Goal: Entertainment & Leisure: Consume media (video, audio)

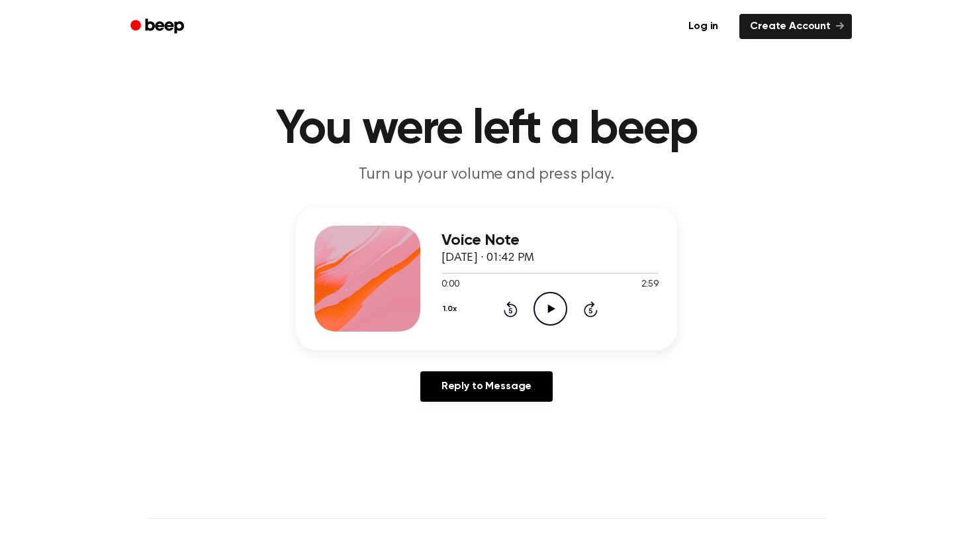
click at [543, 294] on circle at bounding box center [550, 309] width 32 height 32
click at [507, 301] on icon "Rewind 5 seconds" at bounding box center [510, 309] width 15 height 17
click at [541, 293] on icon "Play Audio" at bounding box center [551, 309] width 34 height 34
click at [541, 295] on circle at bounding box center [550, 309] width 32 height 32
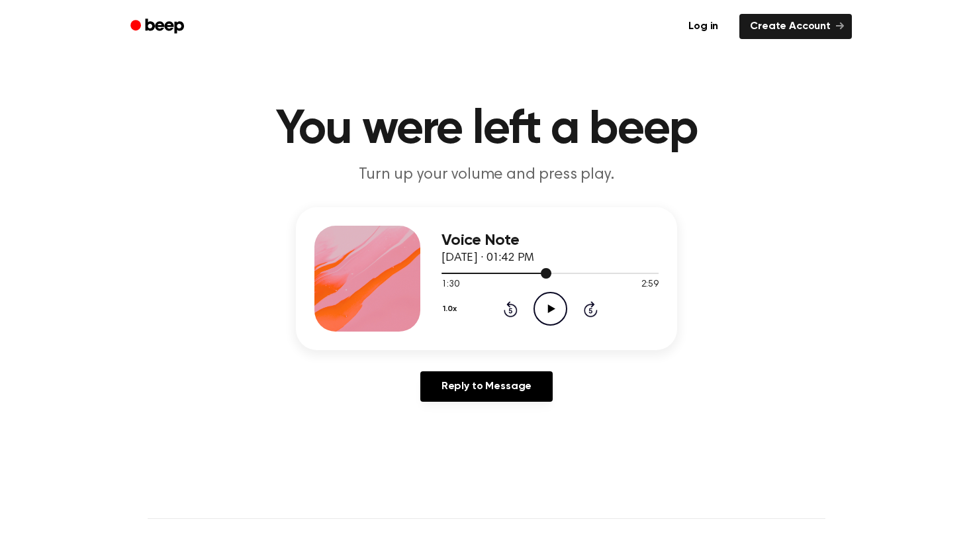
click at [538, 269] on div at bounding box center [550, 272] width 217 height 11
click at [545, 295] on icon "Play Audio" at bounding box center [551, 309] width 34 height 34
click at [542, 294] on circle at bounding box center [550, 309] width 32 height 32
click at [505, 301] on icon "Rewind 5 seconds" at bounding box center [510, 309] width 15 height 17
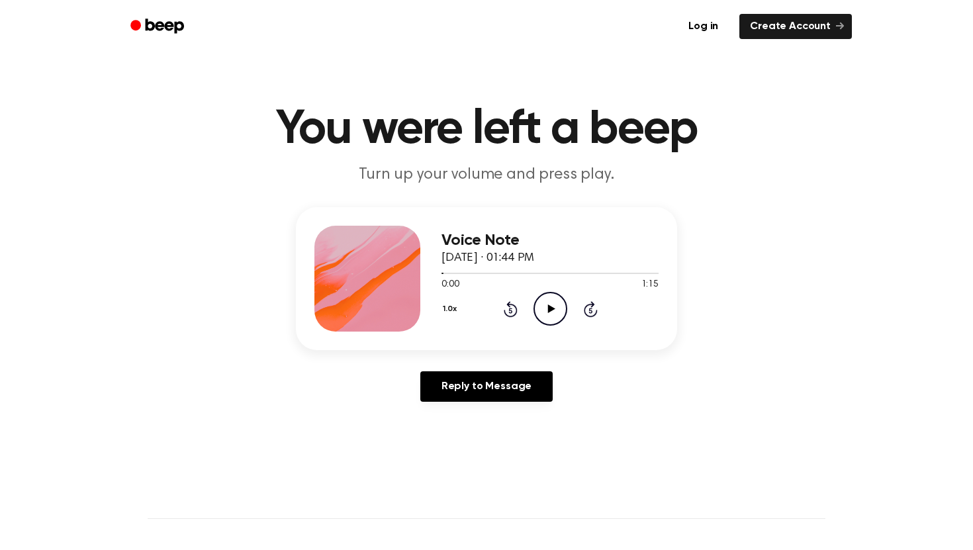
click at [542, 294] on circle at bounding box center [550, 309] width 32 height 32
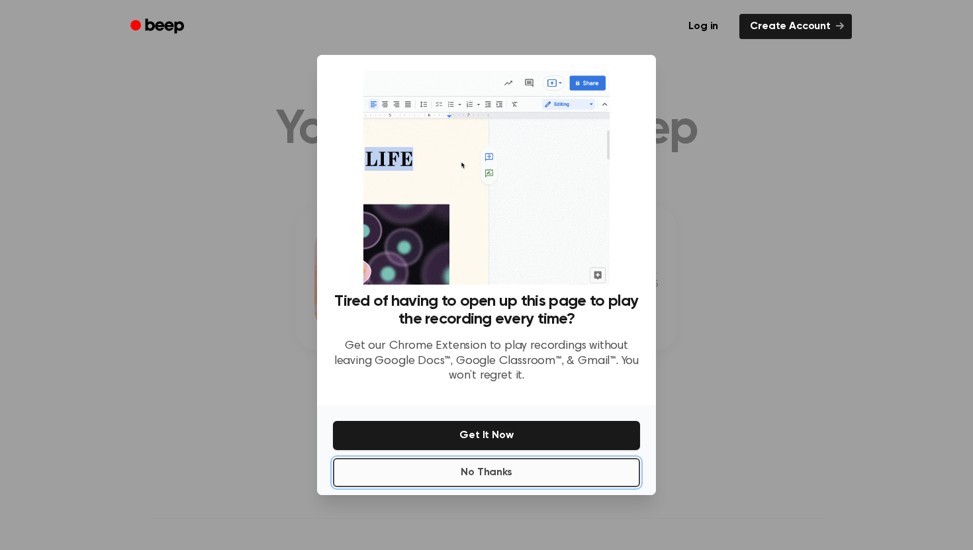
click at [337, 458] on button "No Thanks" at bounding box center [486, 472] width 307 height 29
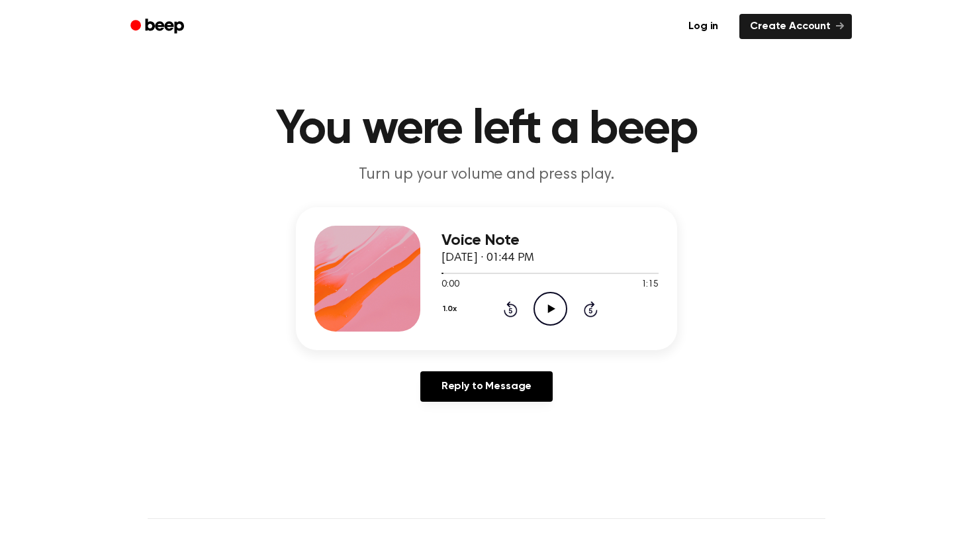
click at [542, 294] on icon "Play Audio" at bounding box center [551, 309] width 34 height 34
